Goal: Transaction & Acquisition: Download file/media

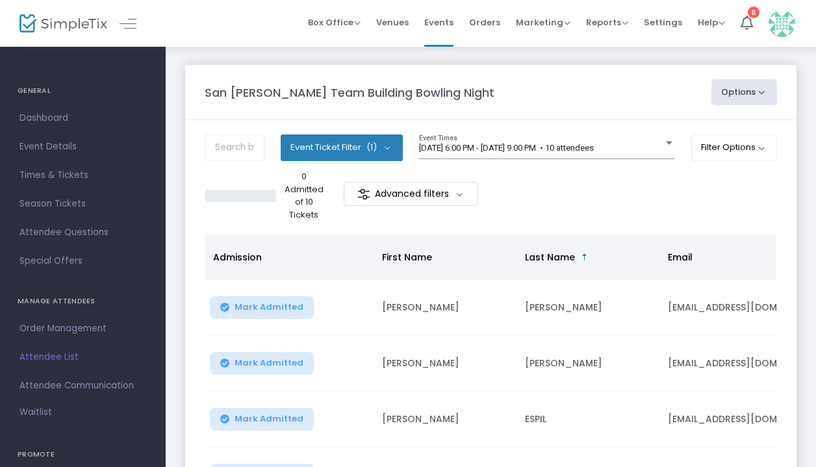
click at [741, 86] on button "Options" at bounding box center [744, 92] width 66 height 26
click at [711, 136] on li "Export List" at bounding box center [709, 130] width 120 height 25
radio input "false"
radio input "true"
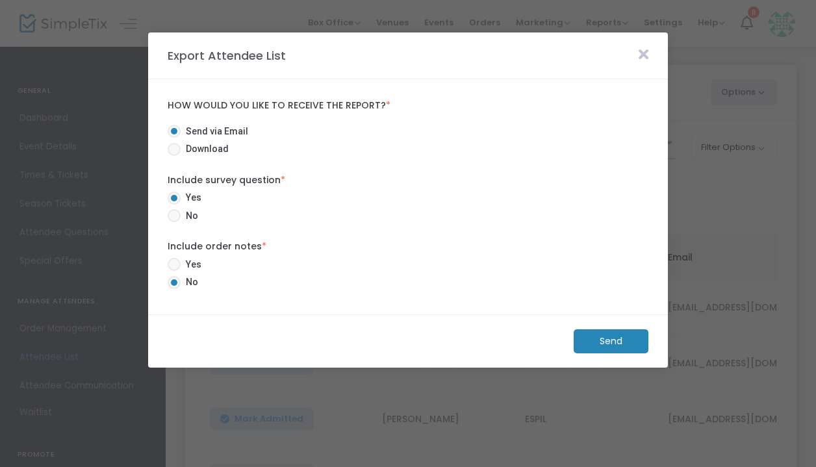
click at [173, 149] on span at bounding box center [174, 149] width 13 height 13
click at [173, 156] on input "Download" at bounding box center [173, 156] width 1 height 1
radio input "true"
click at [170, 210] on span at bounding box center [174, 215] width 13 height 13
click at [173, 222] on input "No" at bounding box center [173, 222] width 1 height 1
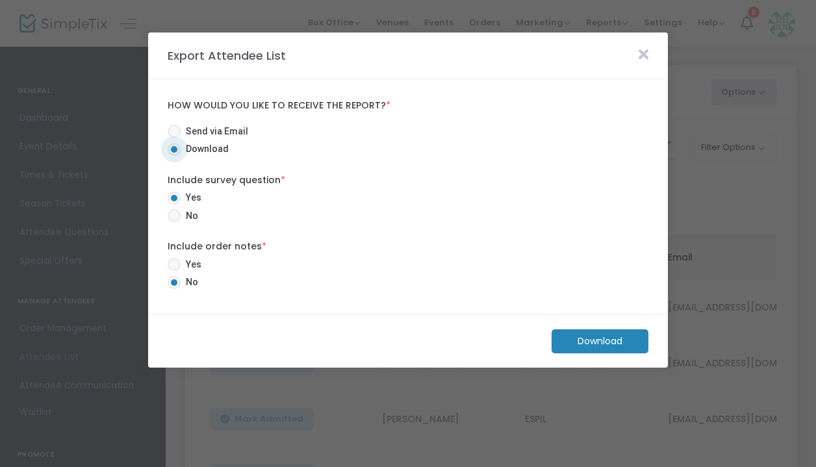
radio input "true"
click at [576, 338] on m-button "Download" at bounding box center [600, 341] width 97 height 24
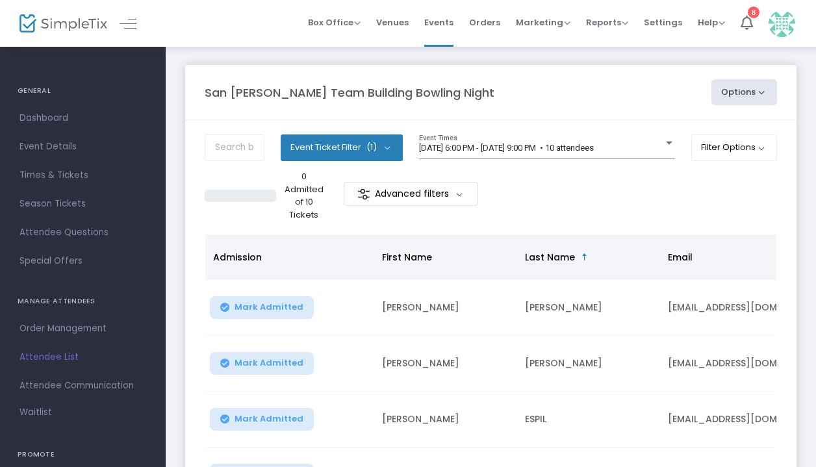
click at [725, 87] on button "Options" at bounding box center [744, 92] width 66 height 26
click at [692, 131] on li "Export List" at bounding box center [709, 130] width 120 height 25
radio input "true"
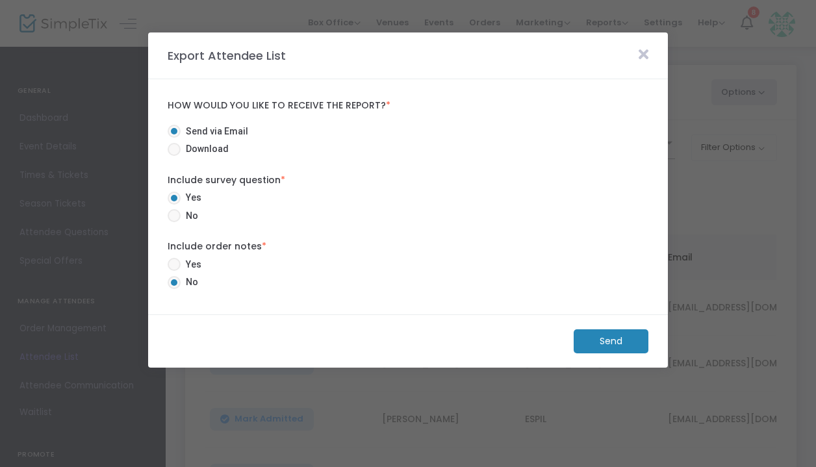
click at [181, 151] on span "Download" at bounding box center [205, 149] width 48 height 14
click at [174, 156] on input "Download" at bounding box center [173, 156] width 1 height 1
radio input "true"
click at [179, 212] on span at bounding box center [174, 215] width 13 height 13
click at [174, 222] on input "No" at bounding box center [173, 222] width 1 height 1
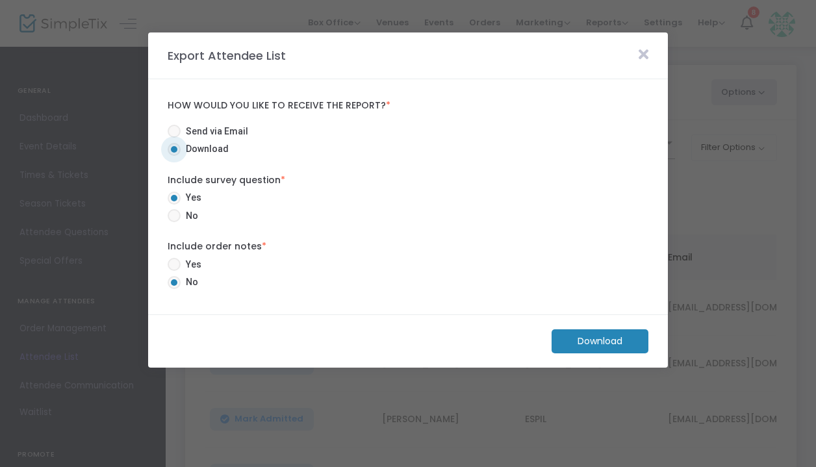
radio input "true"
click at [582, 343] on m-button "Download" at bounding box center [600, 341] width 97 height 24
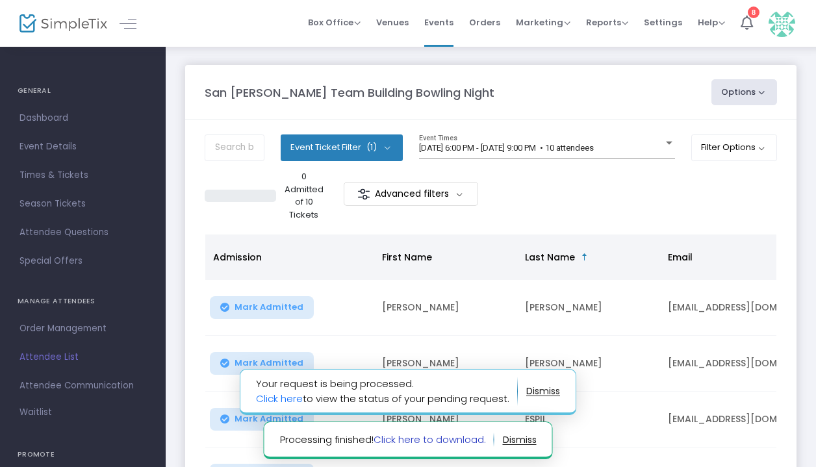
click at [431, 436] on link "Click here to download." at bounding box center [430, 440] width 112 height 14
